Goal: Transaction & Acquisition: Book appointment/travel/reservation

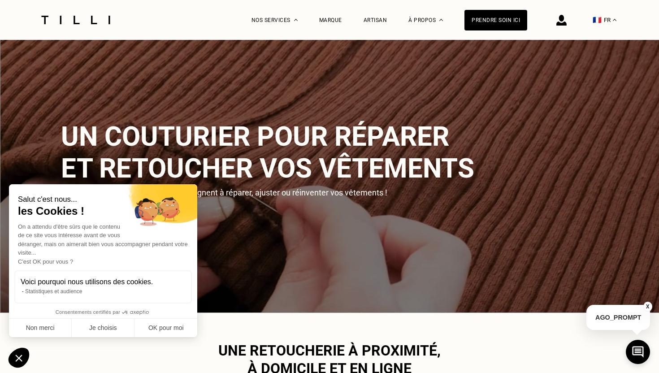
scroll to position [116, 0]
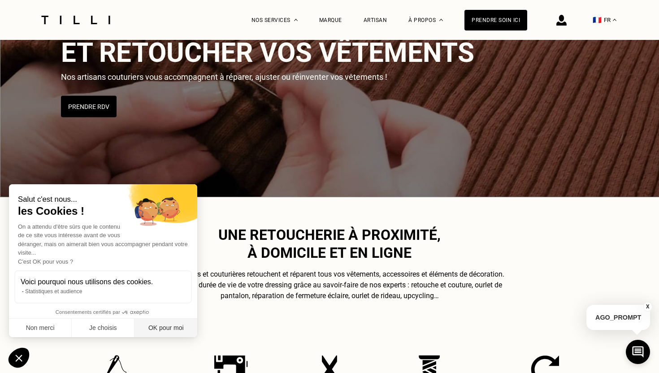
click at [165, 327] on button "OK pour moi" at bounding box center [165, 328] width 63 height 19
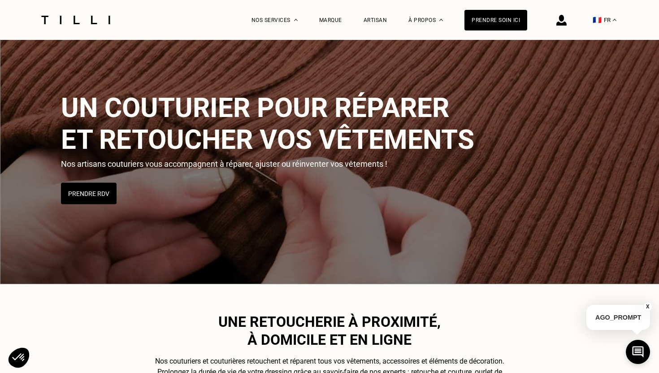
scroll to position [0, 0]
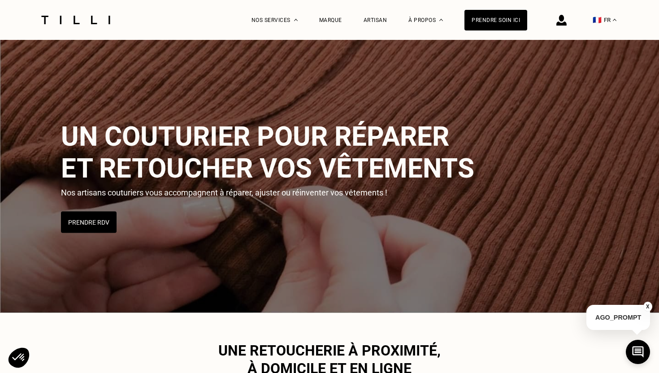
click at [647, 308] on button "X" at bounding box center [647, 307] width 9 height 10
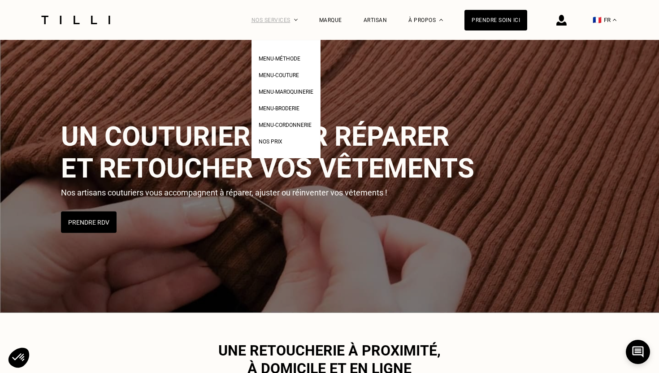
click at [282, 24] on div "Nos services" at bounding box center [274, 20] width 46 height 40
click at [276, 142] on span "Nos prix" at bounding box center [271, 142] width 24 height 6
select select "FR"
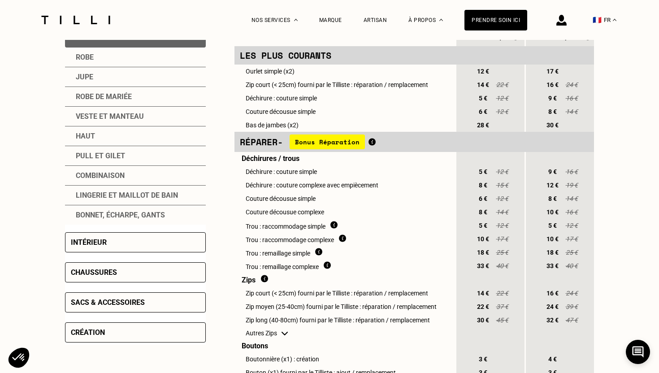
scroll to position [236, 0]
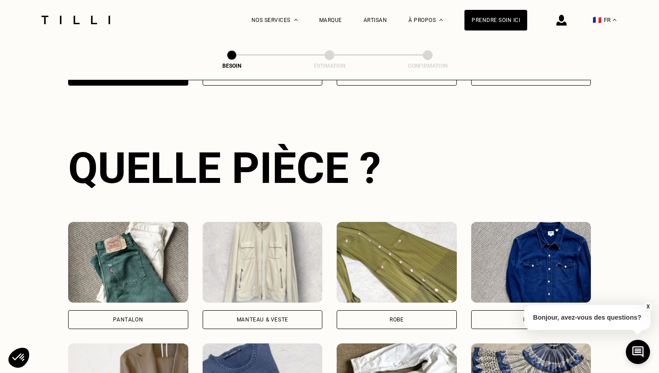
scroll to position [292, 0]
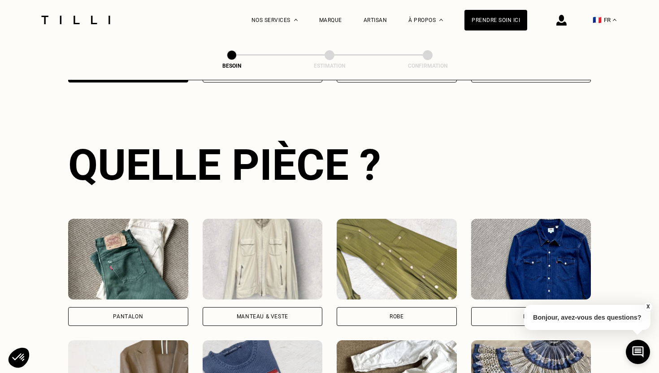
click at [150, 307] on div "Pantalon" at bounding box center [128, 316] width 120 height 19
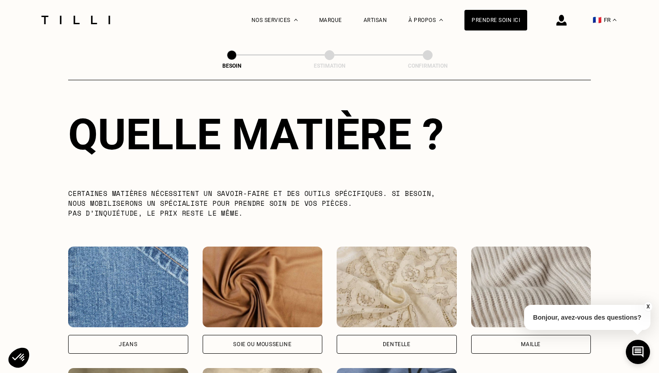
scroll to position [914, 0]
